Goal: Task Accomplishment & Management: Use online tool/utility

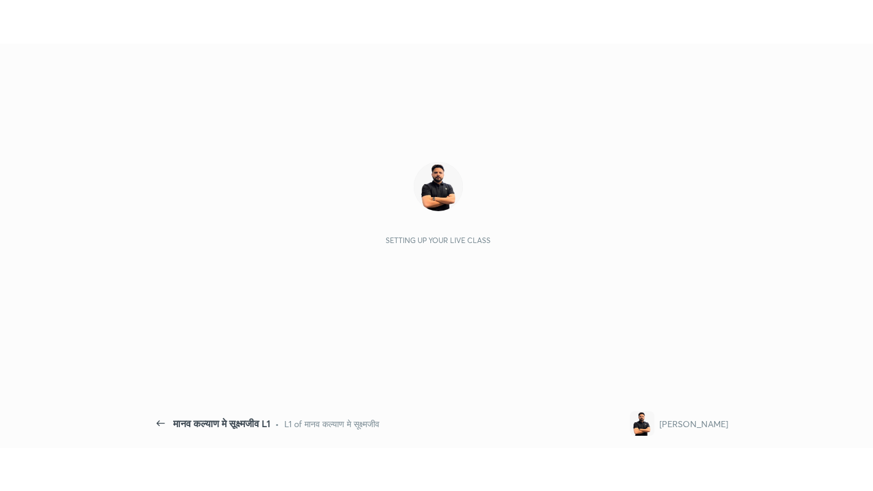
scroll to position [4, 1]
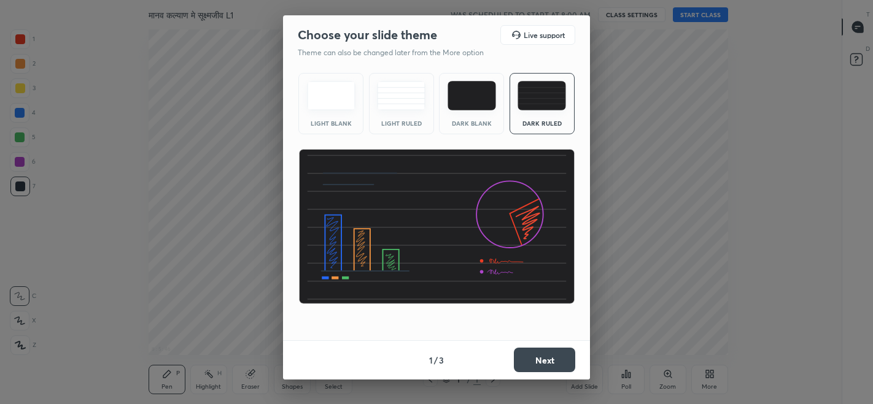
click at [538, 356] on button "Next" at bounding box center [544, 360] width 61 height 25
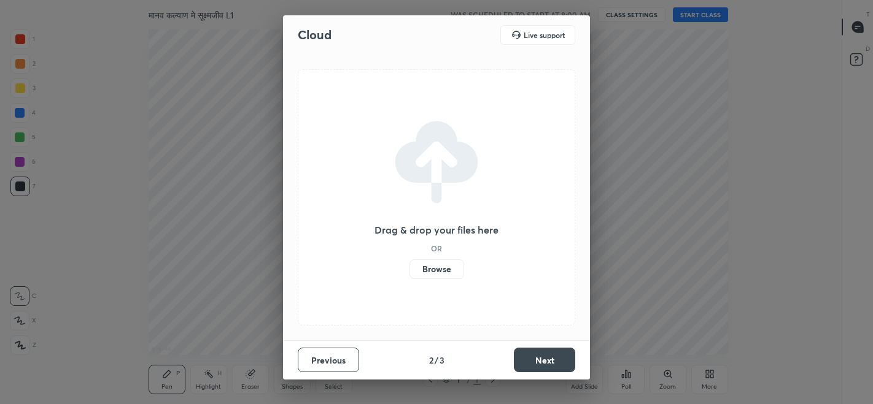
click at [534, 363] on button "Next" at bounding box center [544, 360] width 61 height 25
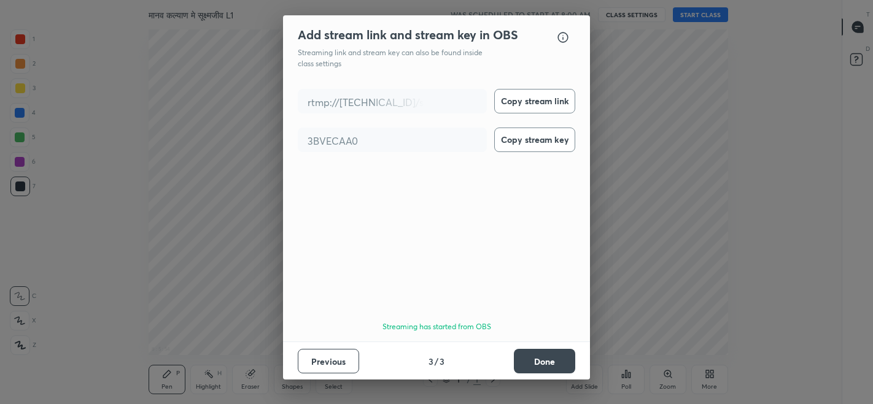
click at [535, 361] on button "Done" at bounding box center [544, 361] width 61 height 25
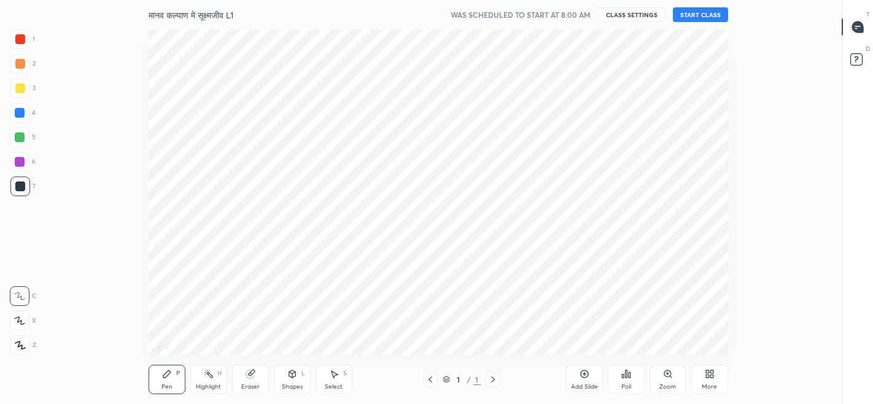
click at [698, 14] on button "START CLASS" at bounding box center [700, 14] width 55 height 15
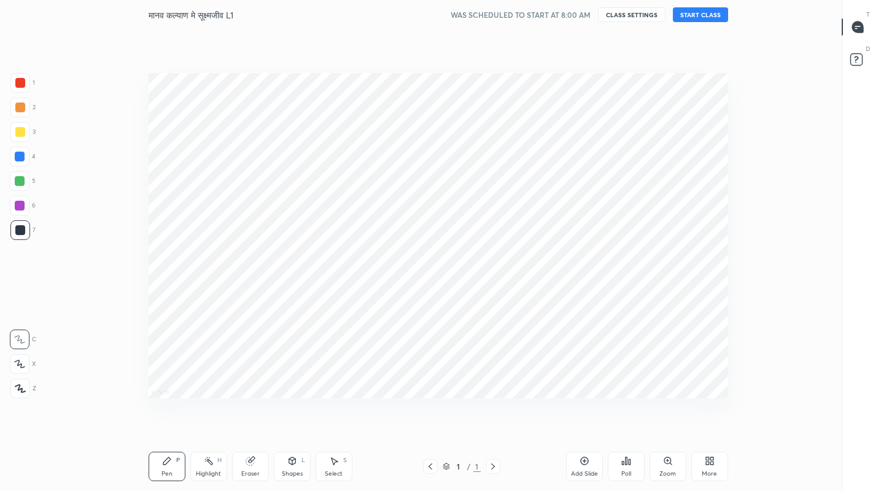
scroll to position [412, 797]
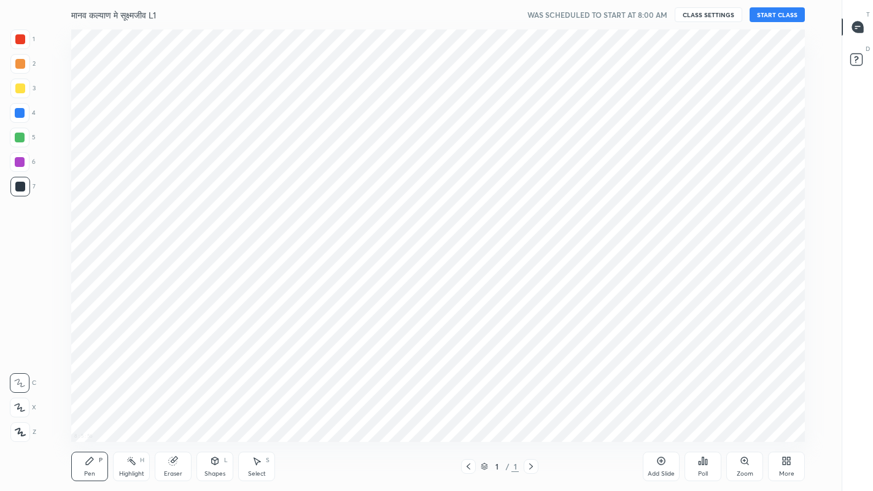
click at [780, 404] on div "More" at bounding box center [786, 474] width 15 height 6
click at [772, 404] on div "Chats & Doubts" at bounding box center [770, 406] width 49 height 29
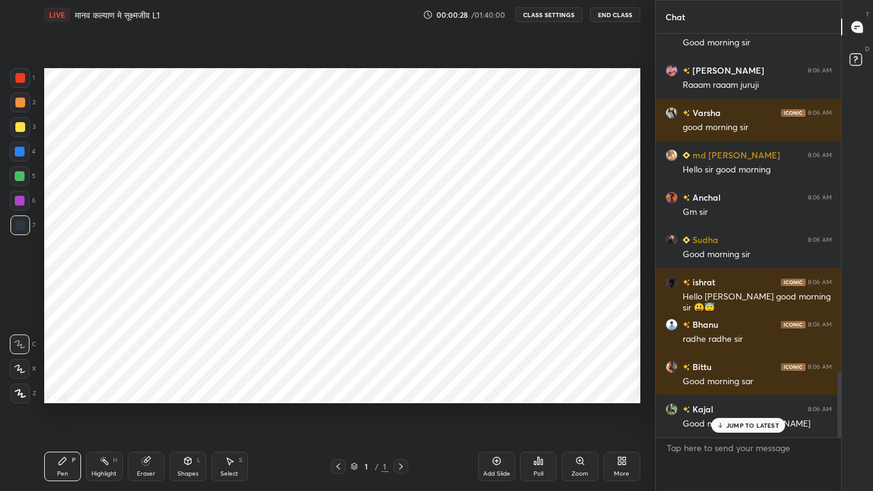
scroll to position [0, 0]
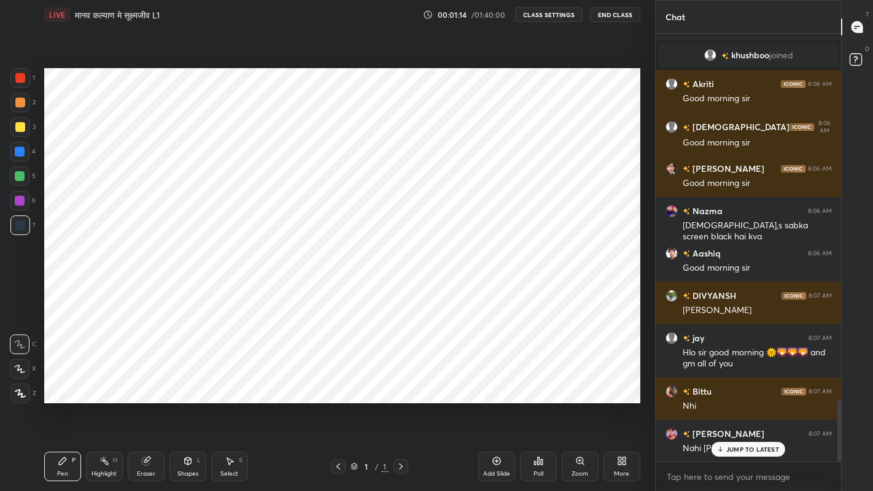
click at [492, 404] on div "Add Slide" at bounding box center [496, 466] width 37 height 29
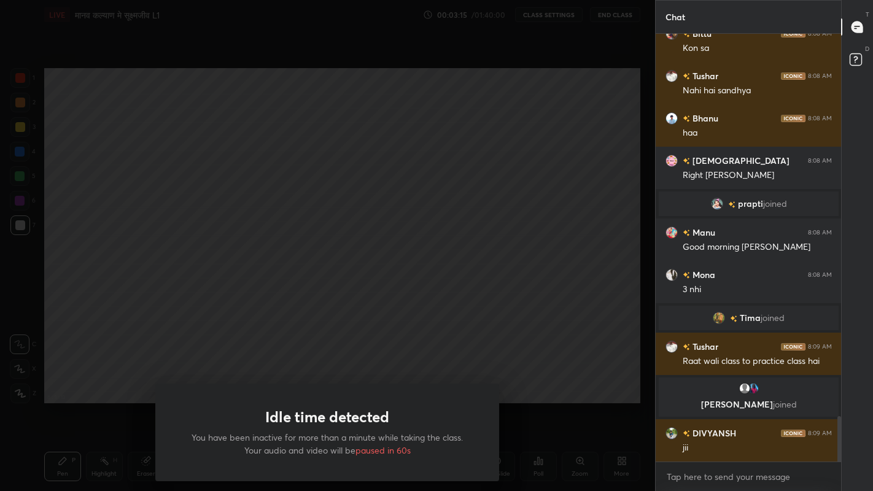
scroll to position [3432, 0]
click at [236, 279] on div "Idle time detected You have been inactive for more than a minute while taking t…" at bounding box center [327, 245] width 655 height 491
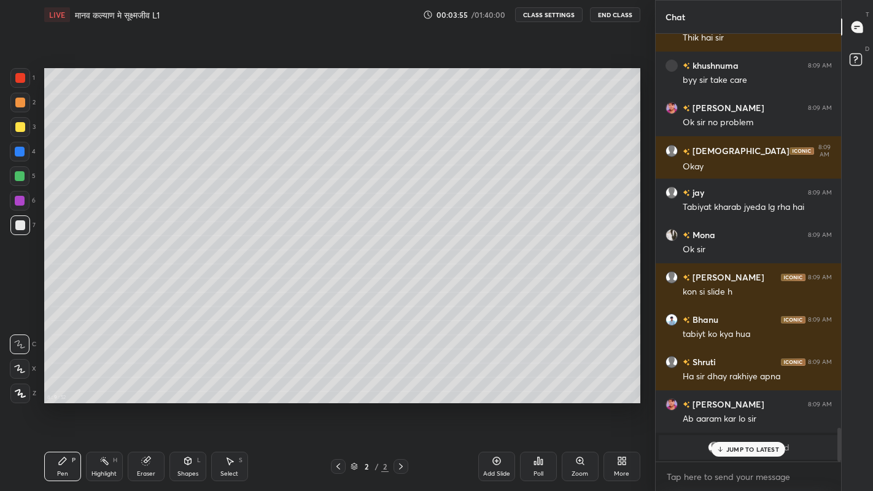
scroll to position [4581, 0]
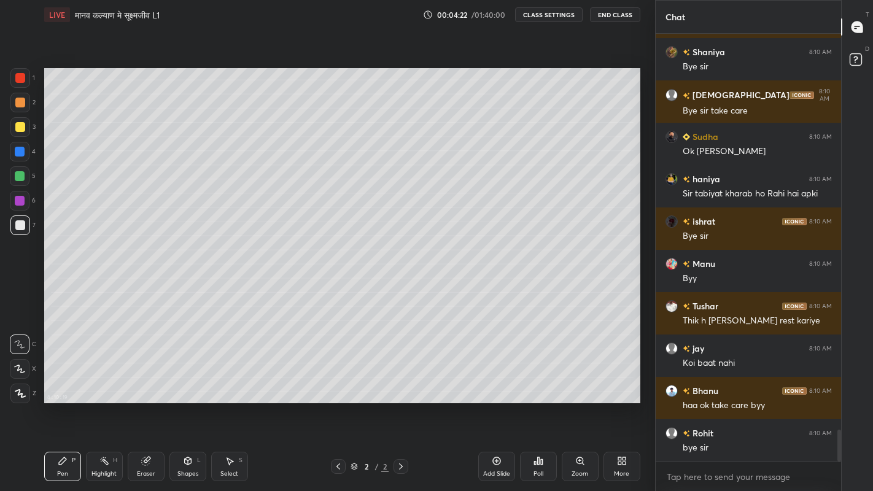
click at [611, 14] on button "End Class" at bounding box center [615, 14] width 50 height 15
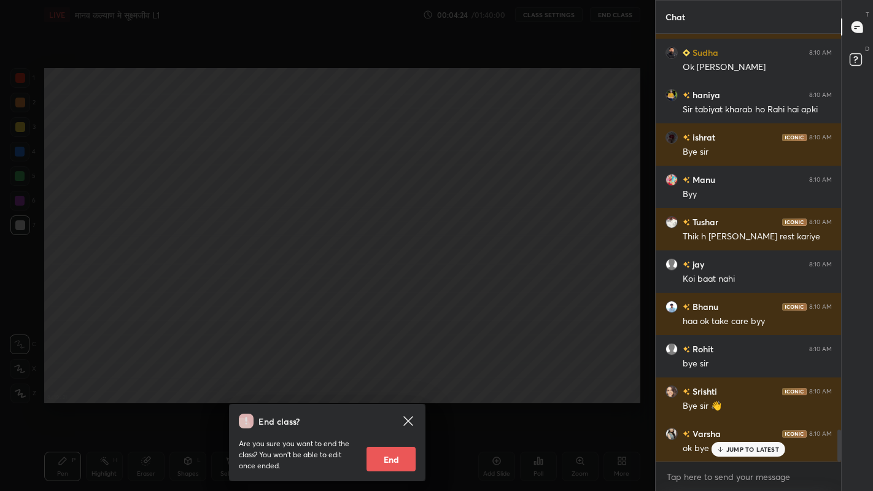
click at [392, 404] on button "End" at bounding box center [390, 459] width 49 height 25
type textarea "x"
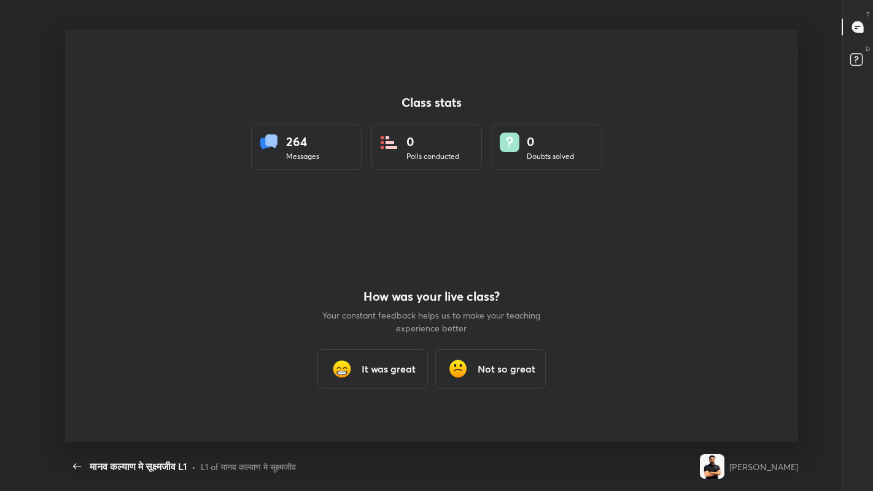
click at [372, 374] on h3 "It was great" at bounding box center [389, 369] width 54 height 15
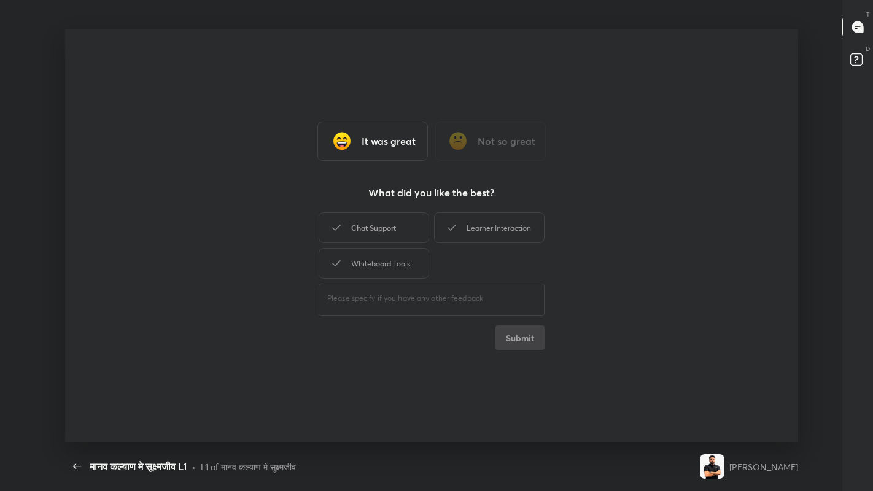
click at [365, 226] on div "Chat Support" at bounding box center [374, 227] width 110 height 31
click at [520, 345] on button "Submit" at bounding box center [519, 337] width 49 height 25
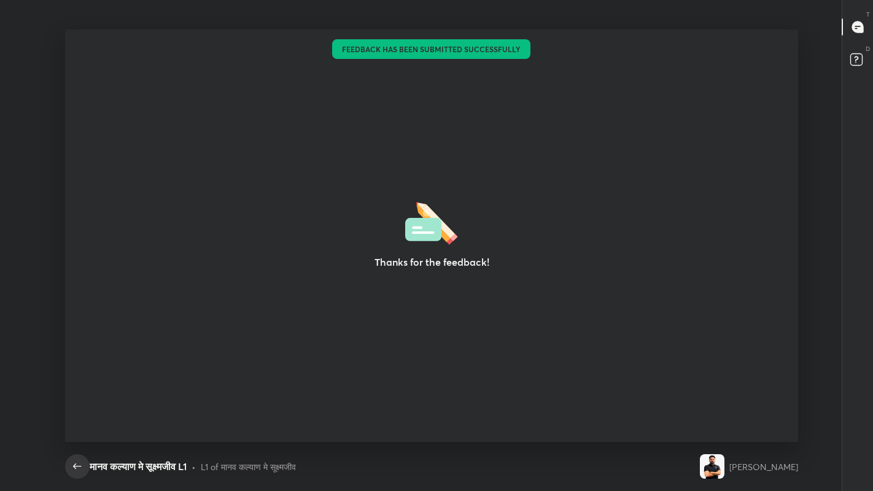
click at [77, 404] on icon "button" at bounding box center [77, 466] width 15 height 15
click at [78, 404] on icon "button" at bounding box center [77, 466] width 15 height 15
